Goal: Task Accomplishment & Management: Manage account settings

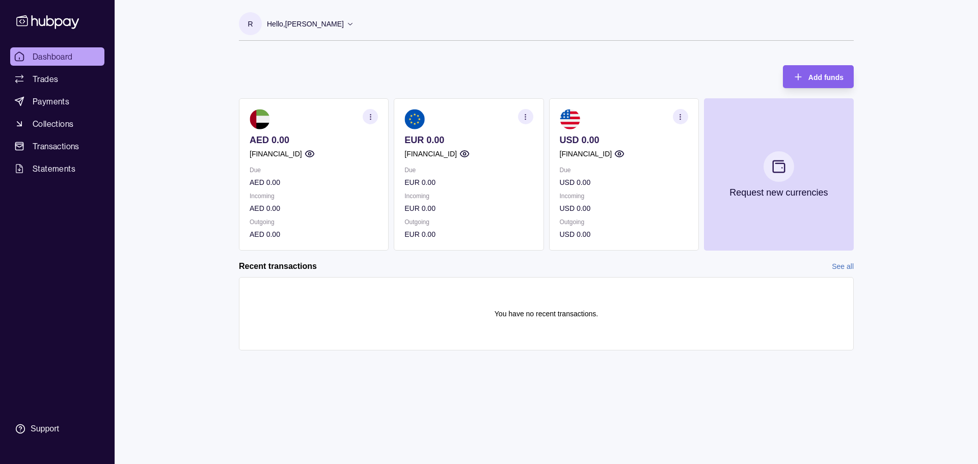
click at [346, 22] on icon at bounding box center [350, 24] width 8 height 8
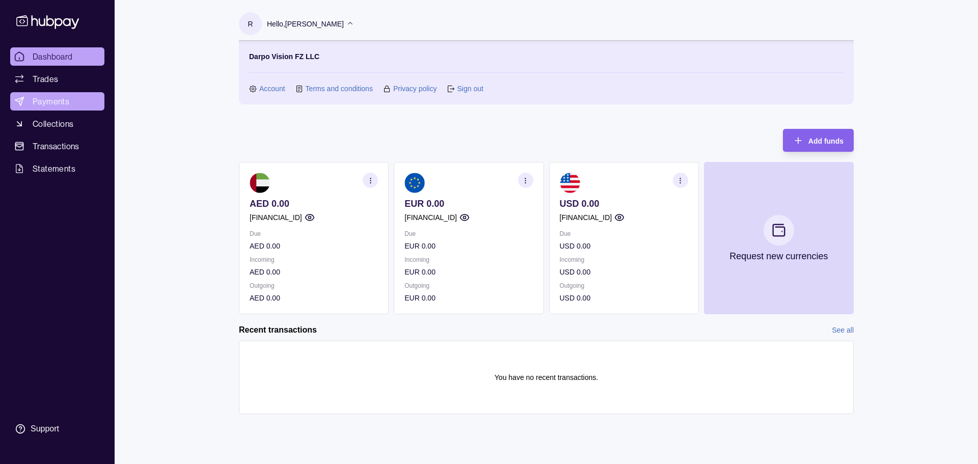
click at [75, 109] on link "Payments" at bounding box center [57, 101] width 94 height 18
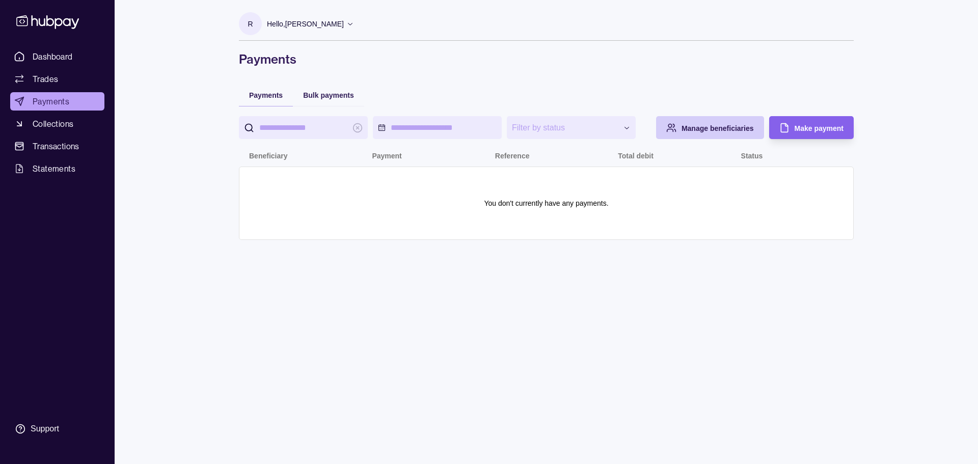
click at [719, 129] on span "Manage beneficiaries" at bounding box center [718, 128] width 72 height 8
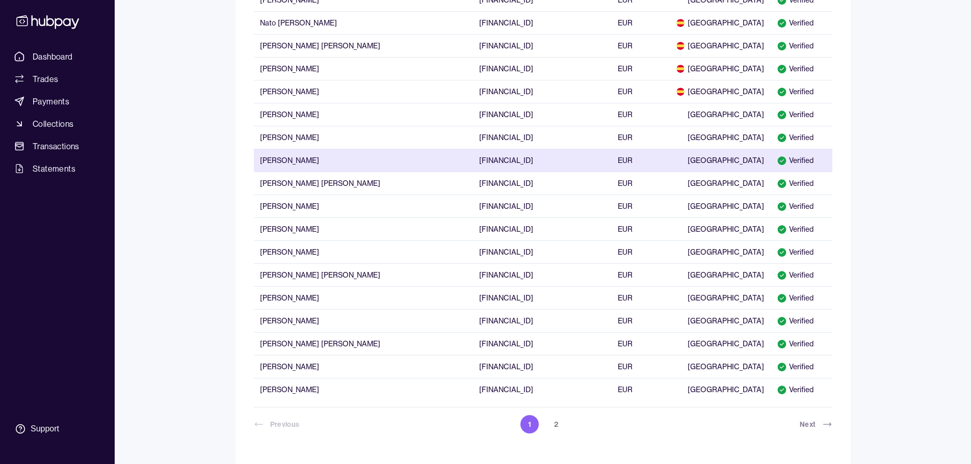
scroll to position [515, 0]
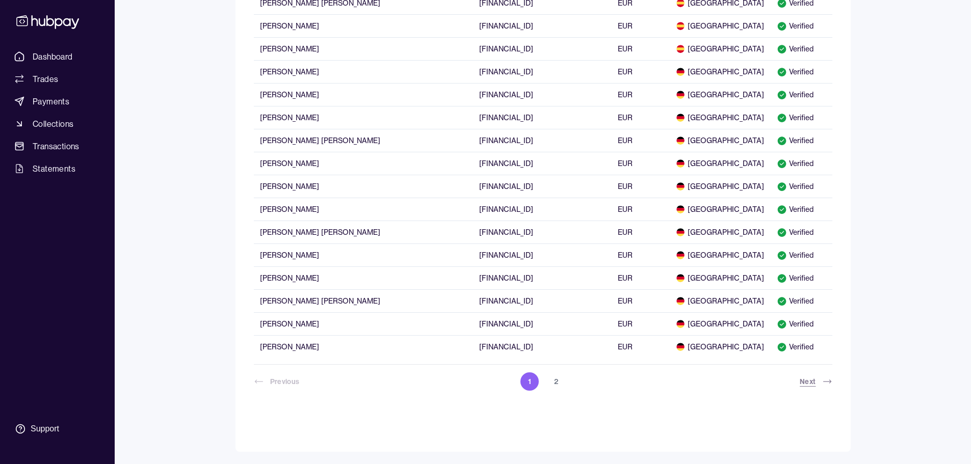
click at [824, 377] on icon at bounding box center [827, 382] width 10 height 10
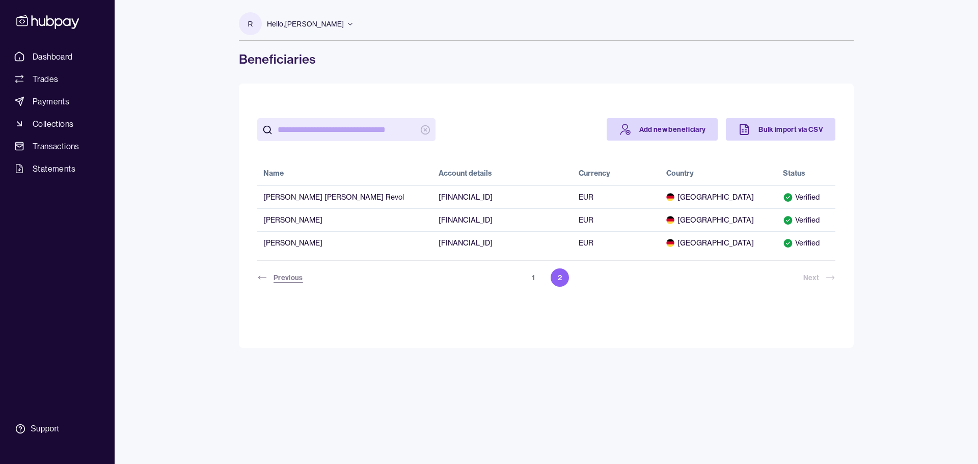
click at [280, 282] on button "Previous" at bounding box center [286, 277] width 58 height 22
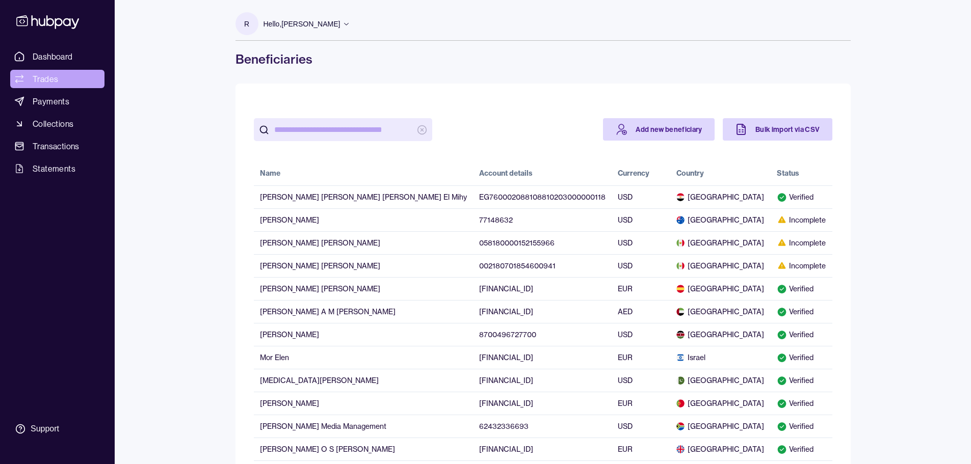
drag, startPoint x: 38, startPoint y: 53, endPoint x: 100, endPoint y: 70, distance: 64.9
click at [38, 53] on span "Dashboard" at bounding box center [53, 56] width 40 height 12
